Goal: Task Accomplishment & Management: Manage account settings

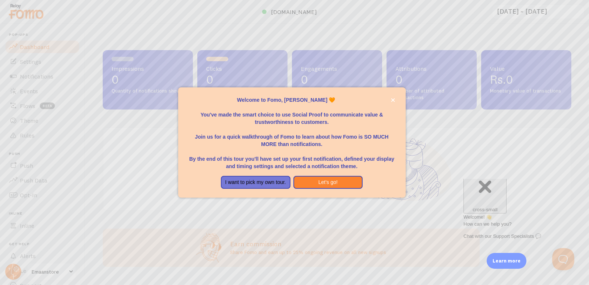
click at [325, 204] on div at bounding box center [294, 142] width 589 height 285
click at [394, 96] on button "close," at bounding box center [393, 100] width 8 height 8
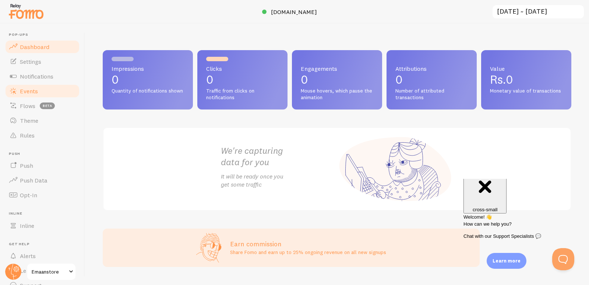
click at [51, 89] on link "Events" at bounding box center [42, 91] width 76 height 15
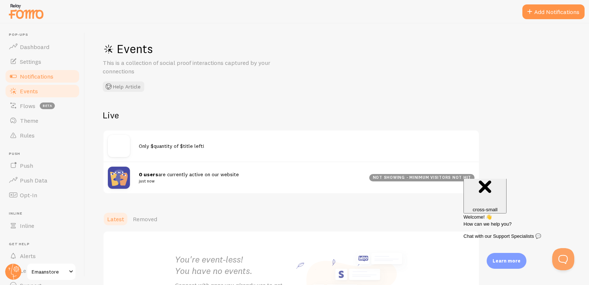
click at [43, 74] on span "Notifications" at bounding box center [37, 76] width 34 height 7
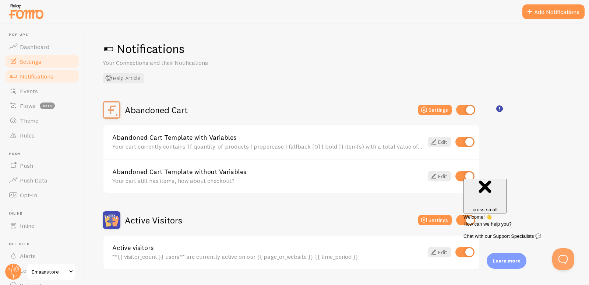
click at [46, 63] on link "Settings" at bounding box center [42, 61] width 76 height 15
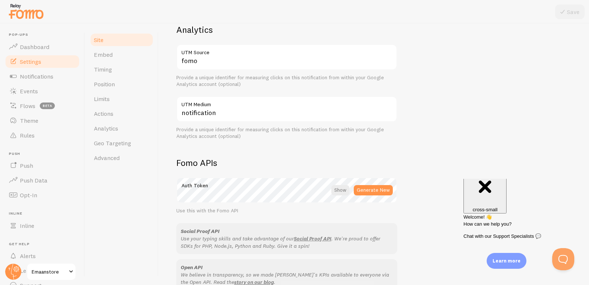
scroll to position [331, 0]
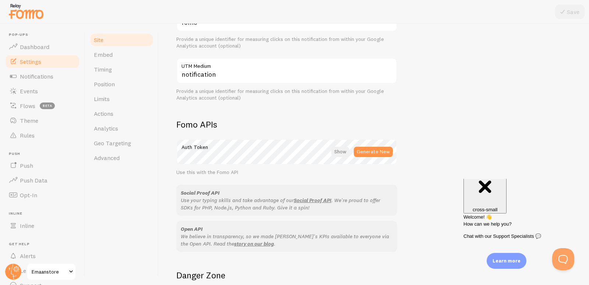
click at [343, 153] on div at bounding box center [340, 152] width 18 height 10
click at [342, 153] on div at bounding box center [341, 152] width 16 height 10
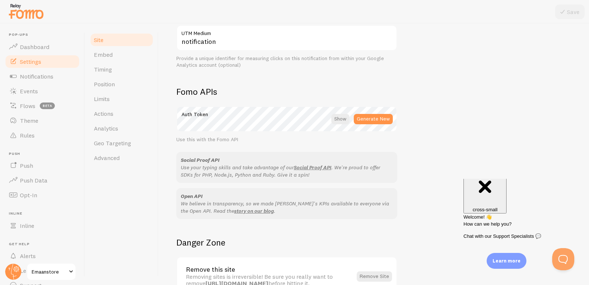
scroll to position [411, 0]
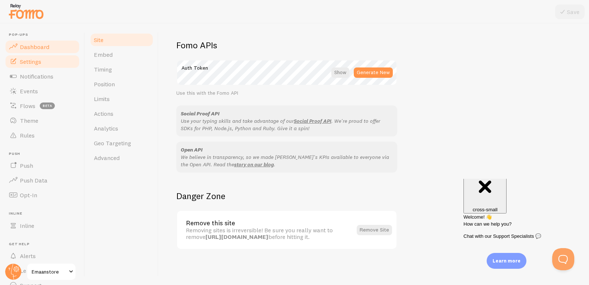
click at [45, 48] on span "Dashboard" at bounding box center [34, 46] width 29 height 7
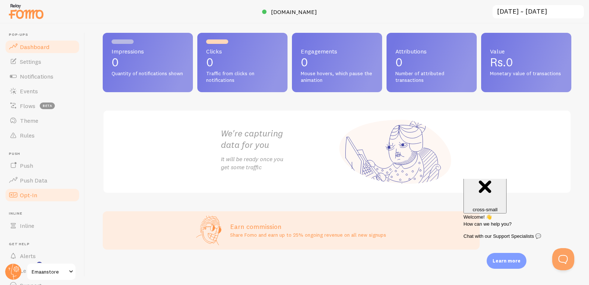
scroll to position [34, 0]
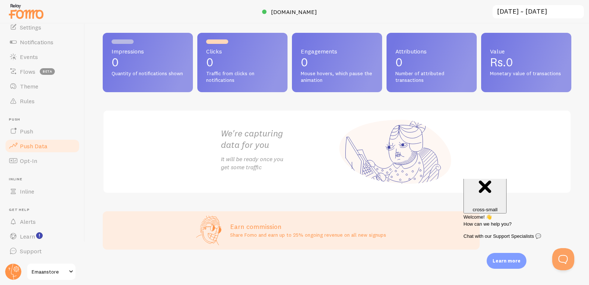
click at [43, 148] on span "Push Data" at bounding box center [34, 145] width 28 height 7
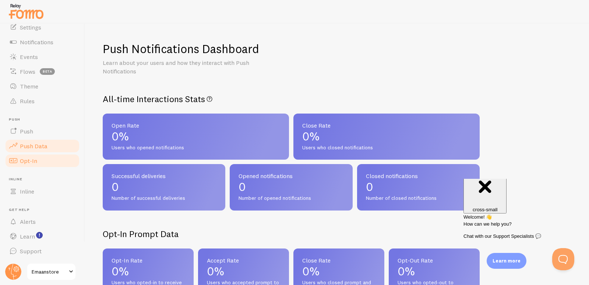
click at [41, 156] on link "Opt-In" at bounding box center [42, 160] width 76 height 15
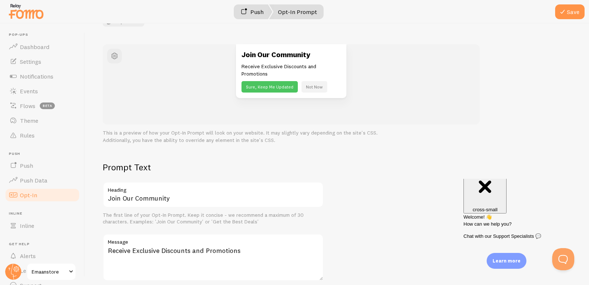
click at [256, 12] on link "Push" at bounding box center [252, 11] width 41 height 15
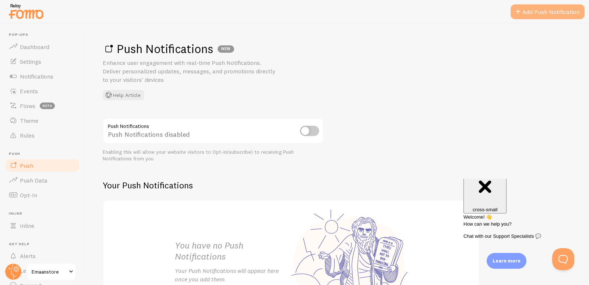
click at [528, 13] on link "Add Push Notification" at bounding box center [548, 11] width 74 height 15
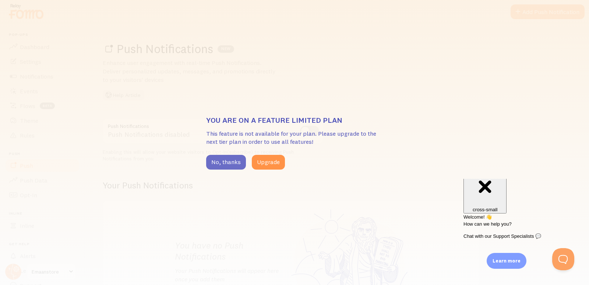
click at [230, 160] on button "No, thanks" at bounding box center [226, 162] width 40 height 15
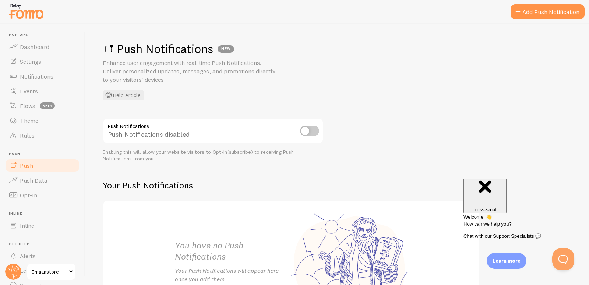
click at [310, 130] on input "checkbox" at bounding box center [309, 131] width 19 height 10
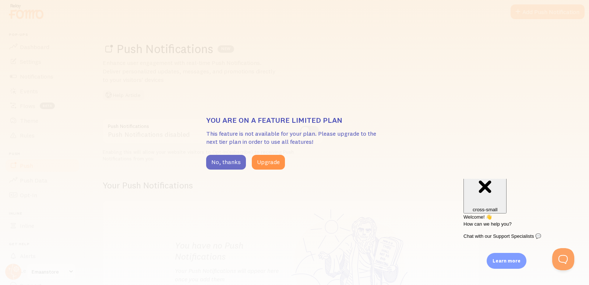
click at [235, 166] on button "No, thanks" at bounding box center [226, 162] width 40 height 15
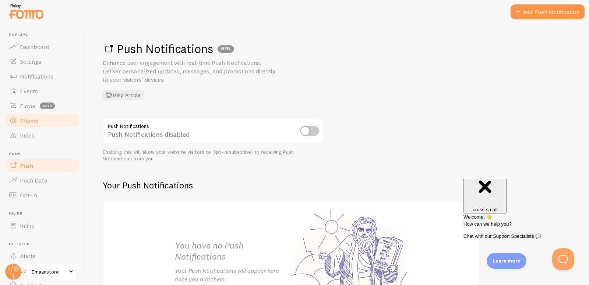
click at [33, 122] on span "Theme" at bounding box center [29, 120] width 18 height 7
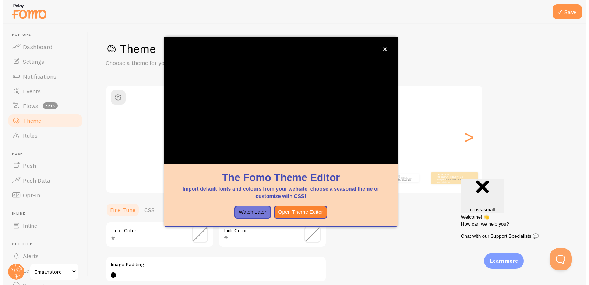
scroll to position [55, 0]
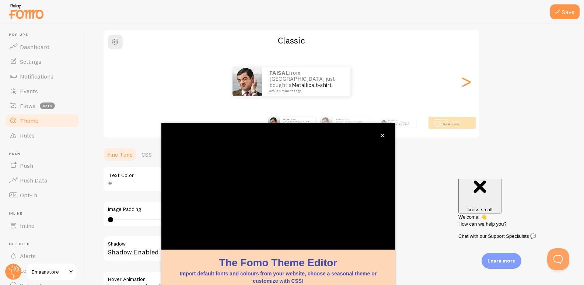
click at [522, 118] on div "Theme Choose a theme for your notifications Classic FAISAL from [GEOGRAPHIC_DAT…" at bounding box center [334, 160] width 463 height 349
click at [382, 133] on button "close," at bounding box center [382, 135] width 8 height 8
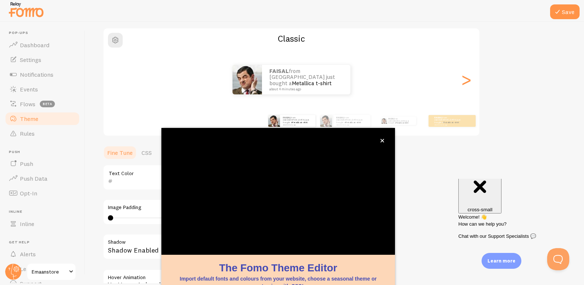
scroll to position [33, 0]
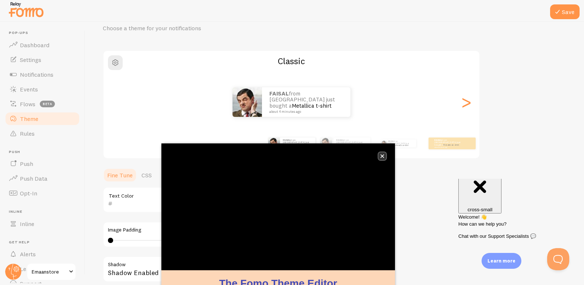
click at [382, 159] on button "close," at bounding box center [382, 156] width 8 height 8
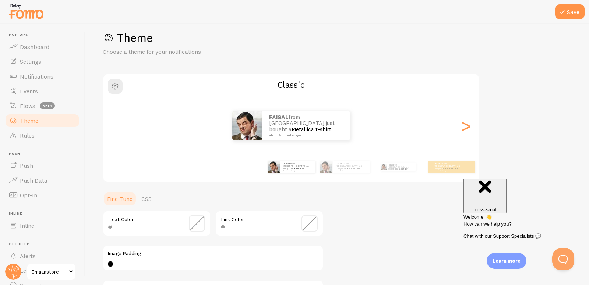
scroll to position [0, 0]
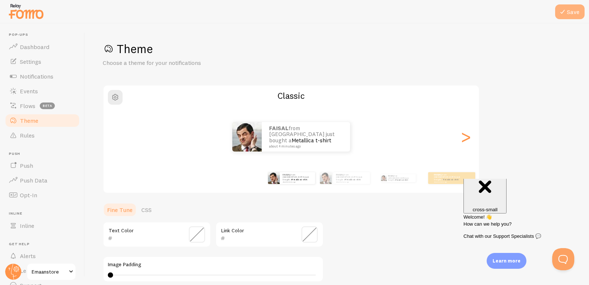
click at [565, 12] on icon at bounding box center [562, 11] width 9 height 9
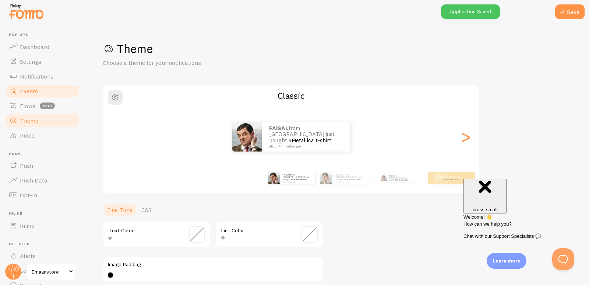
click at [33, 92] on span "Events" at bounding box center [29, 90] width 18 height 7
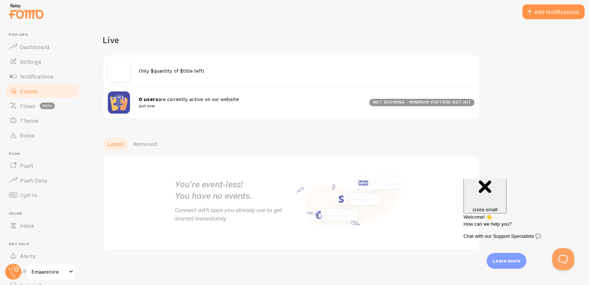
scroll to position [75, 0]
click at [435, 102] on div "not showing - minimum visitors not hit" at bounding box center [421, 101] width 105 height 7
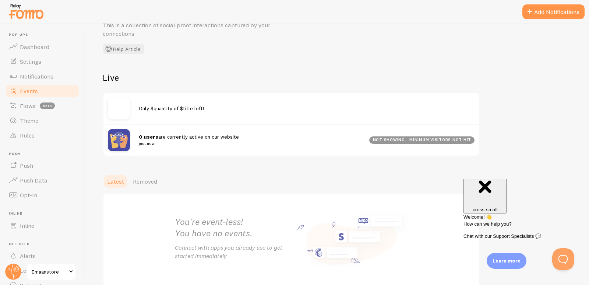
scroll to position [0, 0]
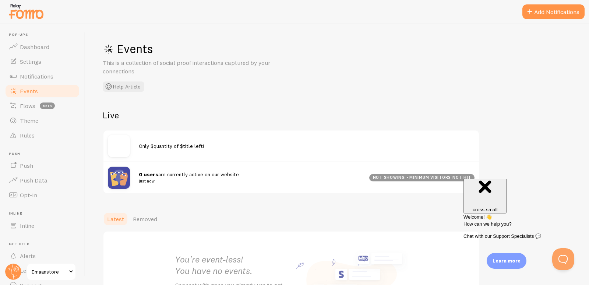
click at [115, 143] on img at bounding box center [119, 146] width 22 height 22
click at [57, 82] on link "Notifications" at bounding box center [42, 76] width 76 height 15
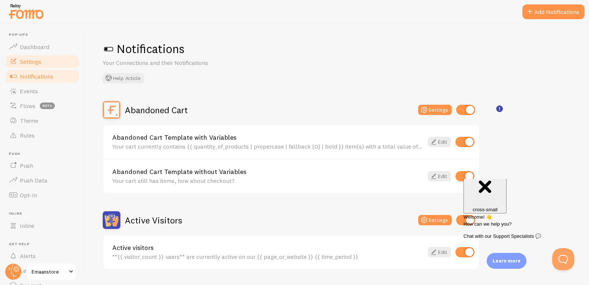
click at [51, 59] on link "Settings" at bounding box center [42, 61] width 76 height 15
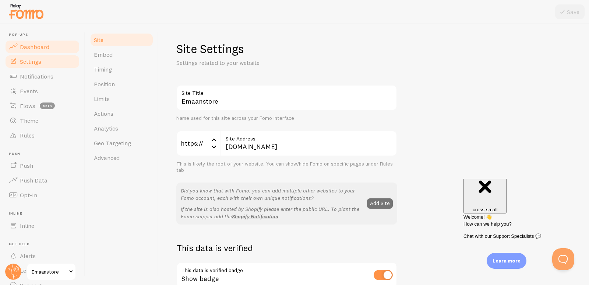
click at [44, 48] on span "Dashboard" at bounding box center [34, 46] width 29 height 7
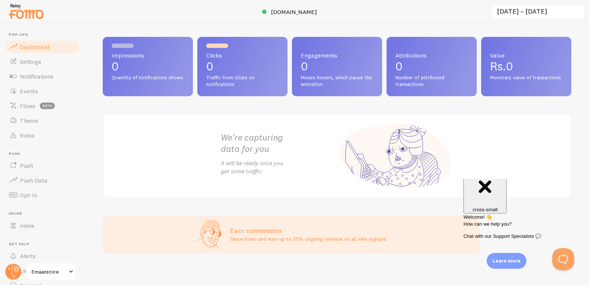
scroll to position [17, 0]
